Goal: Task Accomplishment & Management: Complete application form

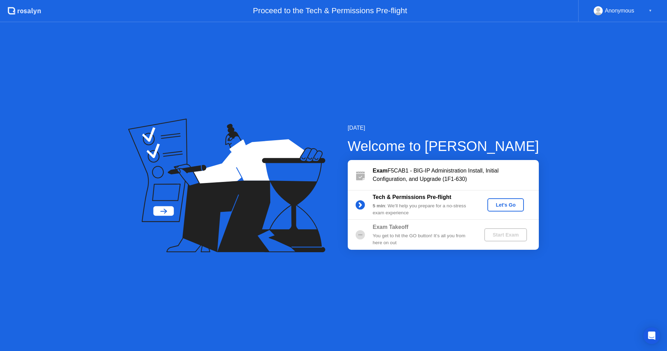
click at [503, 202] on div "Let's Go" at bounding box center [505, 205] width 31 height 6
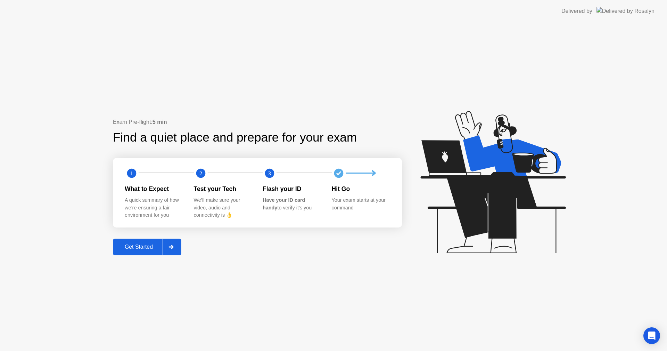
click at [147, 248] on div "Get Started" at bounding box center [139, 247] width 48 height 6
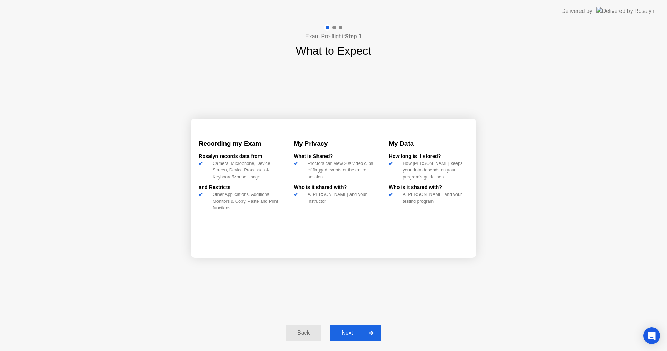
click at [332, 334] on div "Next" at bounding box center [347, 332] width 31 height 6
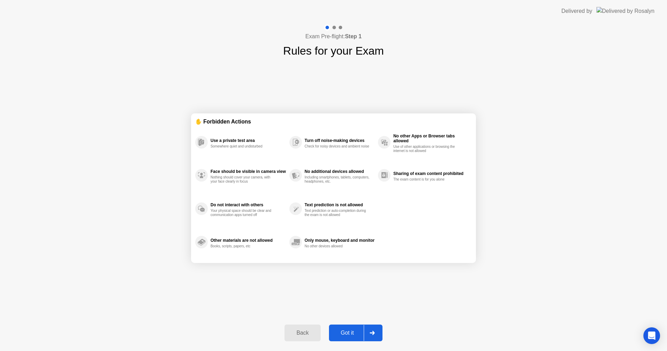
click at [340, 332] on div "Got it" at bounding box center [347, 332] width 33 height 6
select select "**********"
select select "*******"
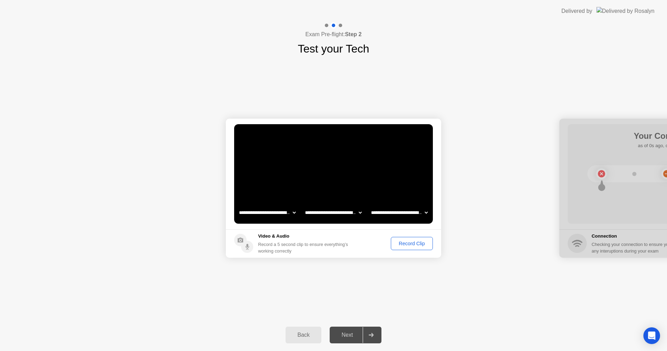
click at [401, 243] on div "Record Clip" at bounding box center [411, 243] width 37 height 6
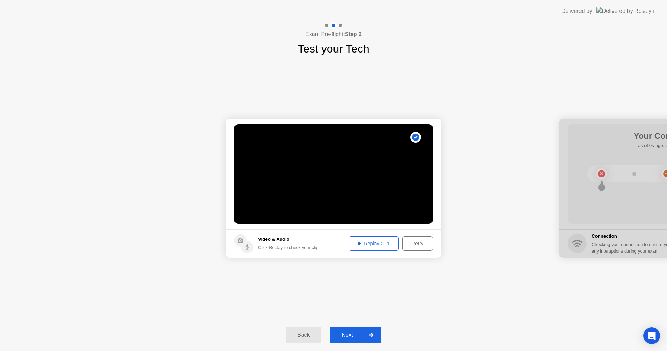
click at [380, 241] on div "Replay Clip" at bounding box center [373, 243] width 45 height 6
click at [375, 244] on div "Replay Clip" at bounding box center [373, 243] width 45 height 6
click at [351, 329] on button "Next" at bounding box center [356, 334] width 52 height 17
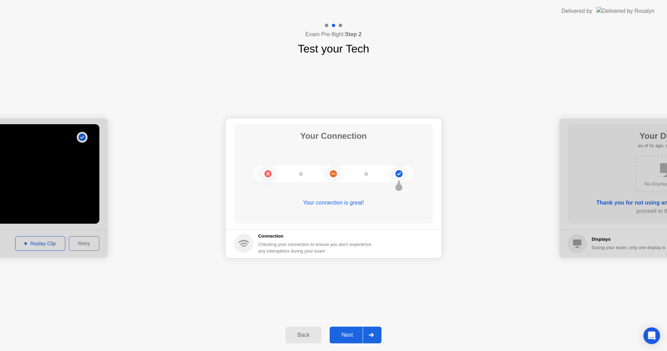
click at [351, 329] on button "Next" at bounding box center [356, 334] width 52 height 17
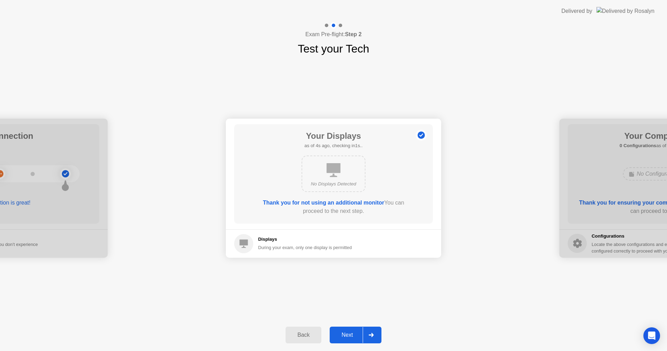
click at [347, 335] on div "Next" at bounding box center [347, 334] width 31 height 6
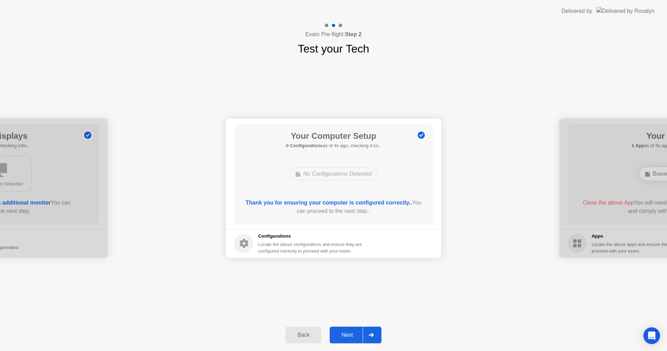
click at [347, 332] on div "Next" at bounding box center [347, 334] width 31 height 6
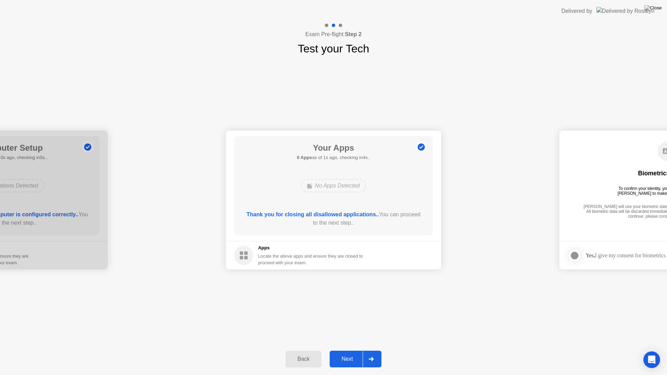
click at [351, 350] on div "Next" at bounding box center [347, 359] width 31 height 6
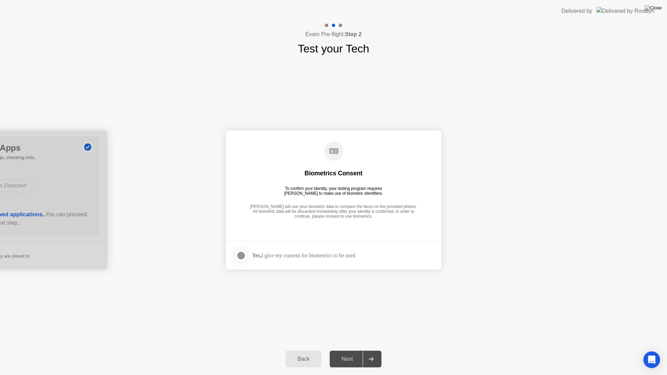
click at [279, 257] on div "Yes, I give my consent for biometrics to be used" at bounding box center [303, 255] width 103 height 7
click at [240, 253] on div at bounding box center [241, 256] width 8 height 8
click at [352, 350] on div "Next" at bounding box center [347, 359] width 31 height 6
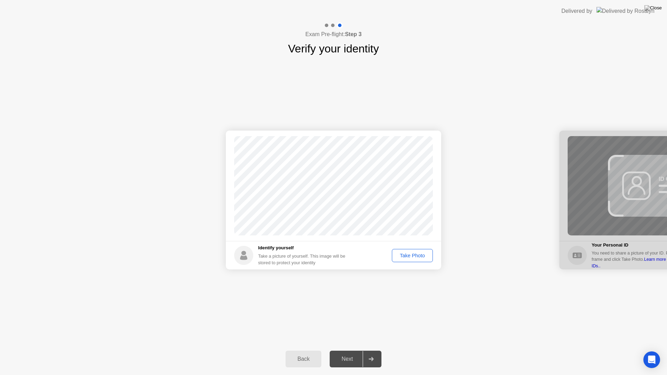
click at [350, 350] on div "Next" at bounding box center [347, 359] width 31 height 6
click at [406, 253] on div "Take Photo" at bounding box center [412, 256] width 36 height 6
click at [352, 350] on div "Next" at bounding box center [347, 359] width 31 height 6
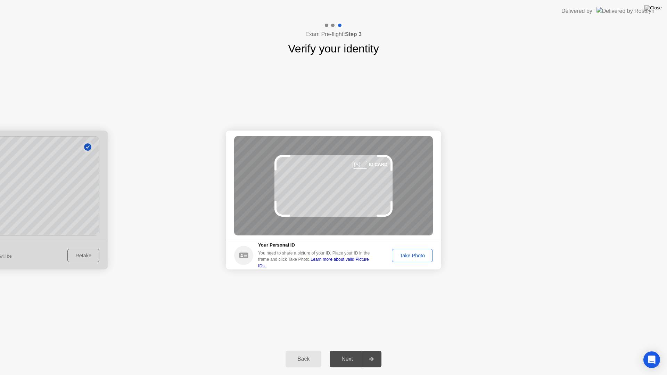
click at [410, 255] on div "Take Photo" at bounding box center [412, 256] width 36 height 6
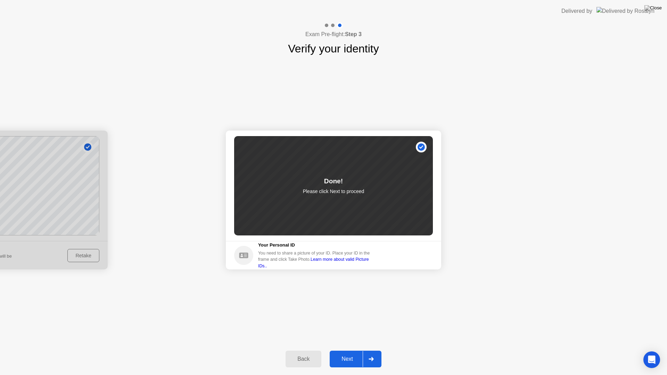
click at [348, 350] on div "Next" at bounding box center [347, 359] width 31 height 6
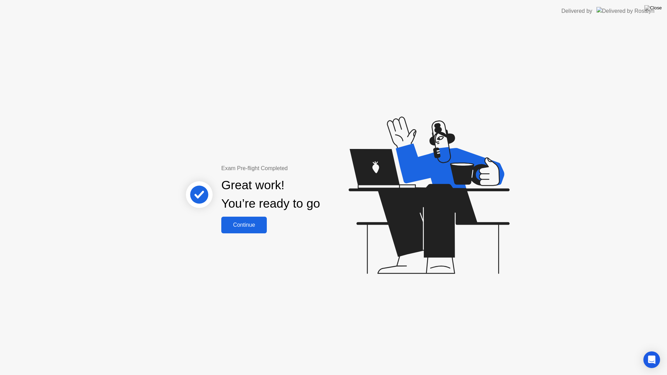
click at [258, 228] on div "Continue" at bounding box center [243, 225] width 41 height 6
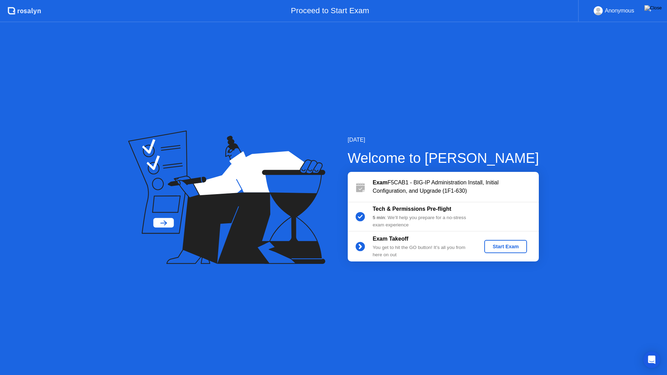
click at [494, 244] on div "Start Exam" at bounding box center [505, 247] width 37 height 6
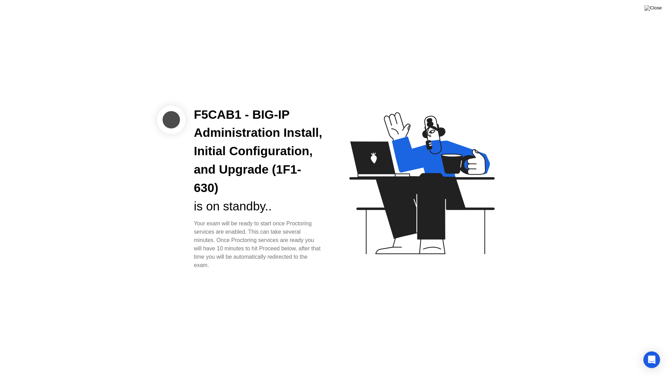
drag, startPoint x: 340, startPoint y: 238, endPoint x: 330, endPoint y: 237, distance: 10.4
click at [340, 238] on icon at bounding box center [420, 187] width 179 height 178
click at [326, 235] on div "F5CAB1 - BIG-IP Administration Install, Initial Configuration, and Upgrade (1F1…" at bounding box center [258, 188] width 145 height 164
click at [652, 350] on icon "Open Intercom Messenger" at bounding box center [652, 359] width 8 height 9
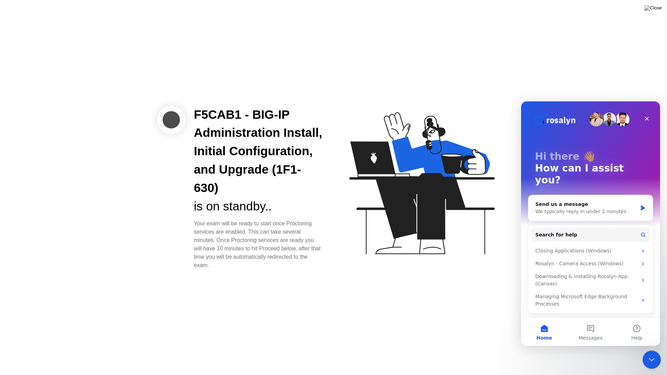
click at [645, 350] on div "Close Intercom Messenger" at bounding box center [650, 359] width 17 height 17
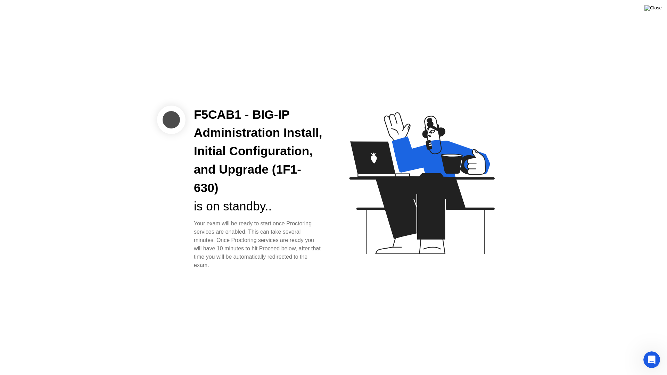
click at [658, 5] on img at bounding box center [652, 8] width 17 height 6
